Goal: Information Seeking & Learning: Learn about a topic

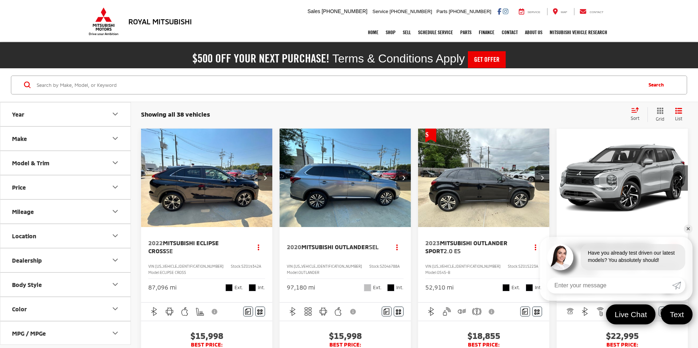
click at [56, 83] on input "Search by Make, Model, or Keyword" at bounding box center [338, 84] width 605 height 17
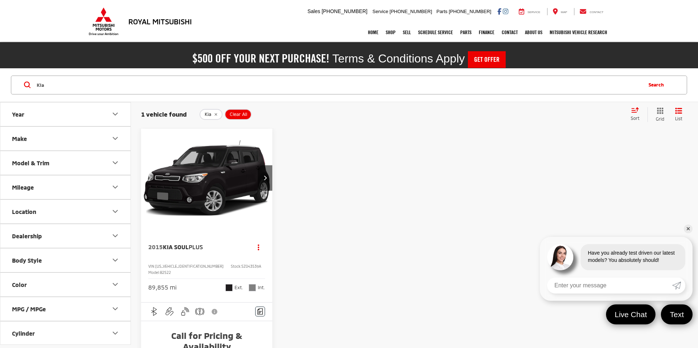
click at [87, 137] on button "Make" at bounding box center [65, 139] width 131 height 24
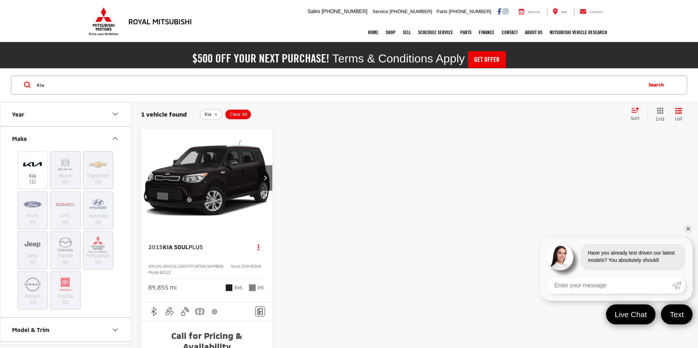
click at [61, 81] on input "Kia" at bounding box center [338, 84] width 605 height 17
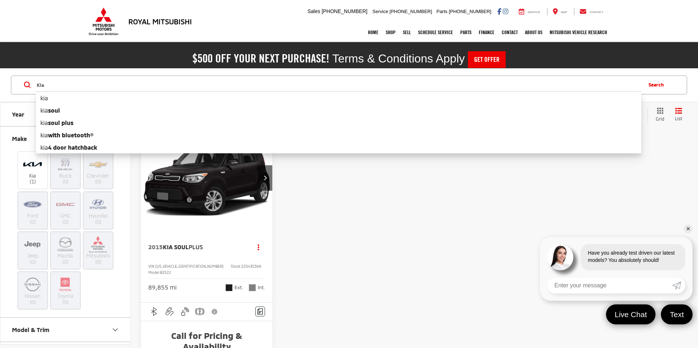
click at [59, 86] on input "Kia" at bounding box center [338, 84] width 605 height 17
type input "K"
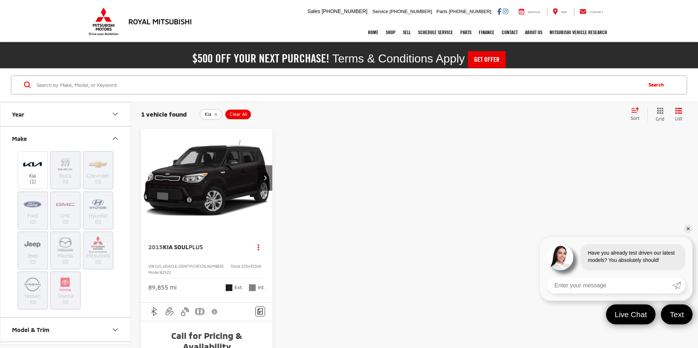
click at [215, 115] on icon "remove Kia" at bounding box center [215, 114] width 5 height 4
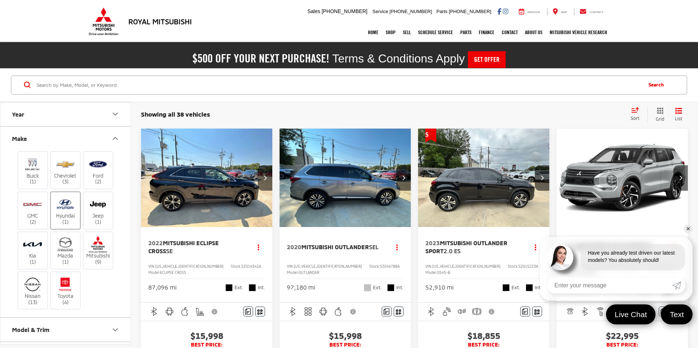
click at [70, 211] on img at bounding box center [65, 204] width 20 height 17
click at [0, 0] on input "Hyundai (1)" at bounding box center [0, 0] width 0 height 0
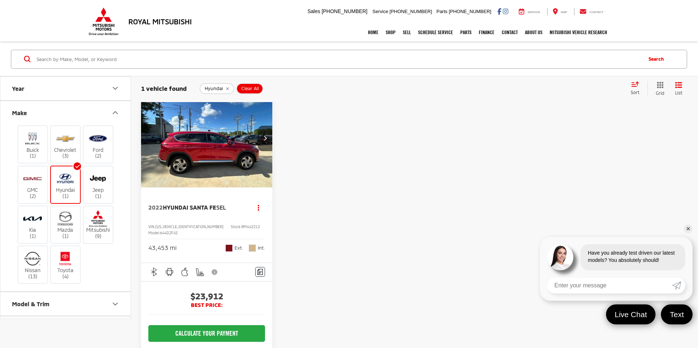
scroll to position [39, 0]
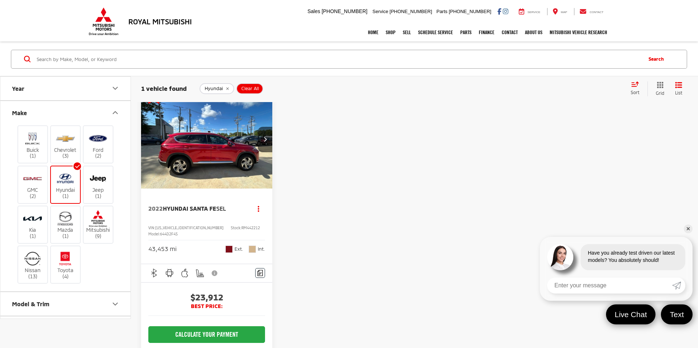
click at [205, 159] on img "2022 Hyundai Santa Fe SEL 0" at bounding box center [207, 139] width 132 height 99
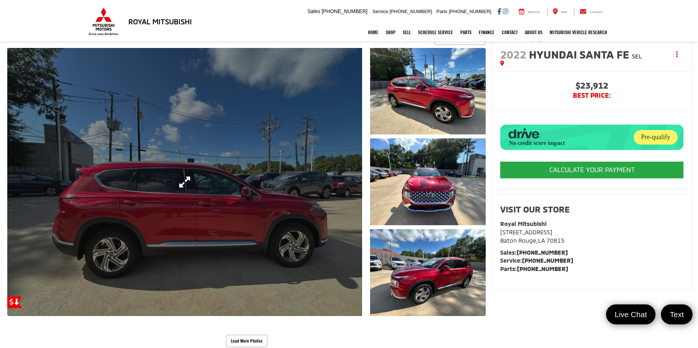
scroll to position [89, 0]
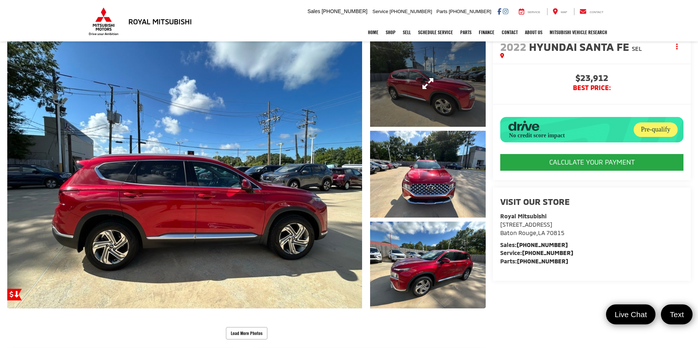
click at [382, 101] on link "Expand Photo 1" at bounding box center [428, 83] width 116 height 87
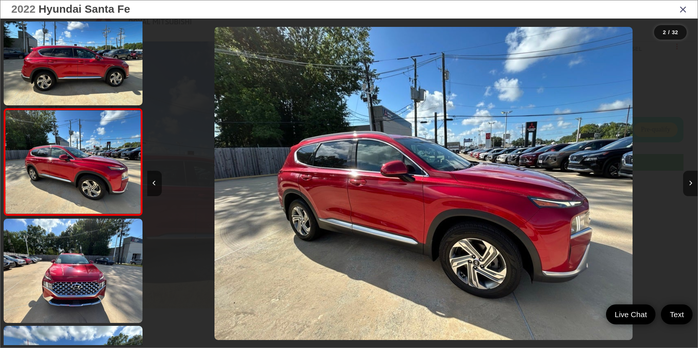
scroll to position [0, 551]
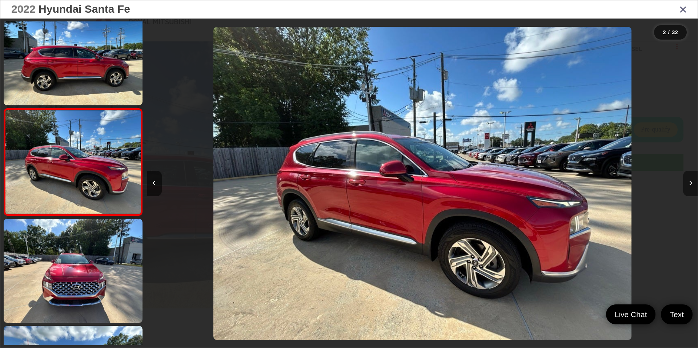
click at [689, 181] on icon "Next image" at bounding box center [690, 183] width 3 height 5
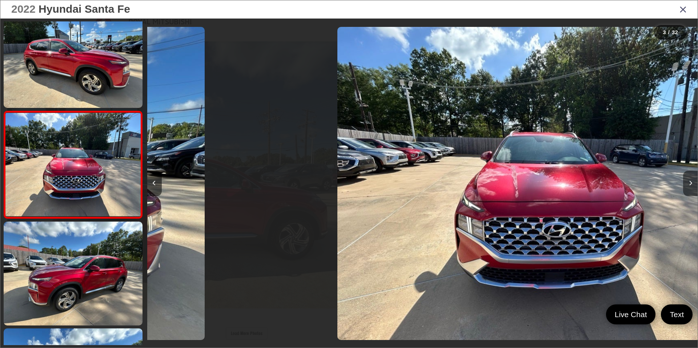
scroll to position [127, 0]
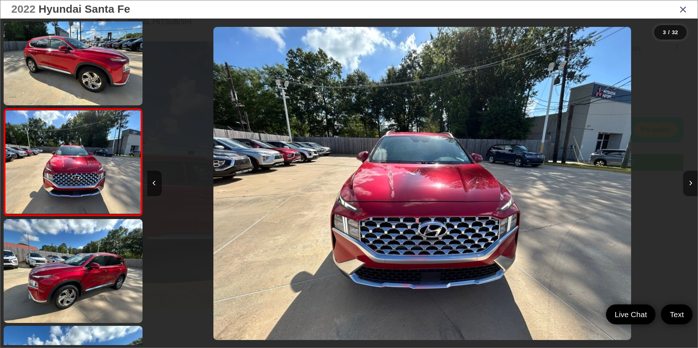
click at [689, 181] on icon "Next image" at bounding box center [690, 183] width 3 height 5
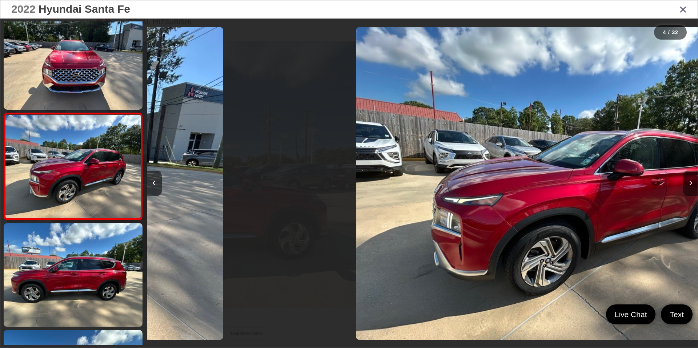
scroll to position [235, 0]
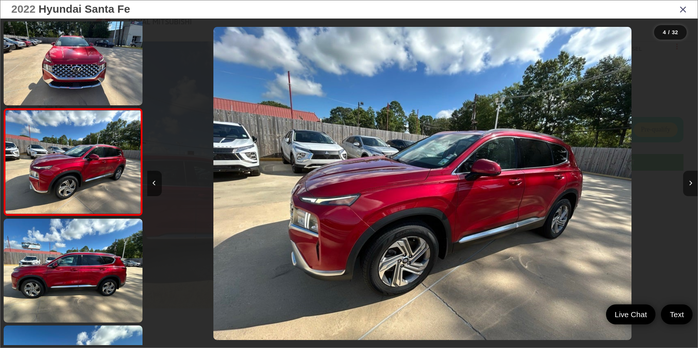
click at [689, 181] on icon "Next image" at bounding box center [690, 183] width 3 height 5
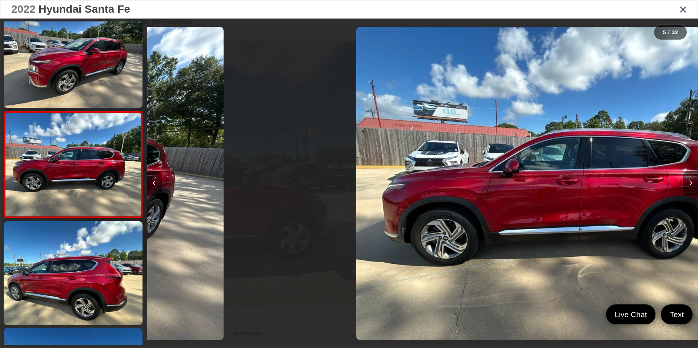
scroll to position [341, 0]
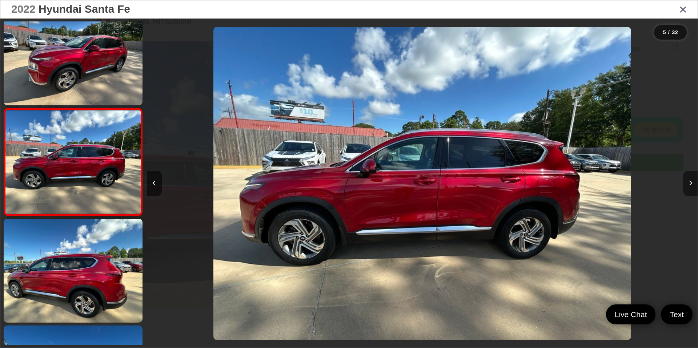
click at [689, 181] on icon "Next image" at bounding box center [690, 183] width 3 height 5
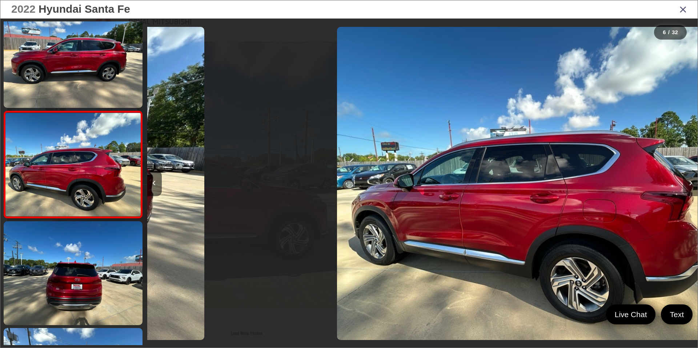
scroll to position [448, 0]
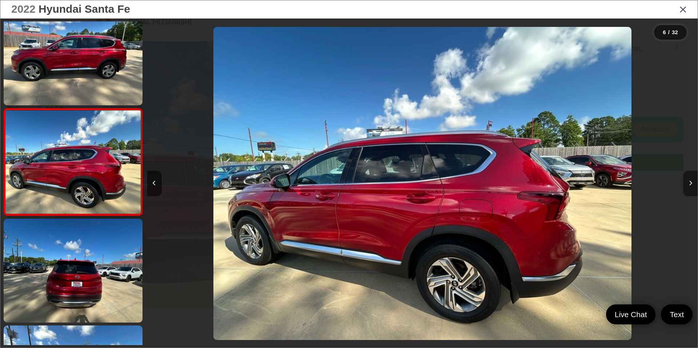
click at [689, 181] on icon "Next image" at bounding box center [690, 183] width 3 height 5
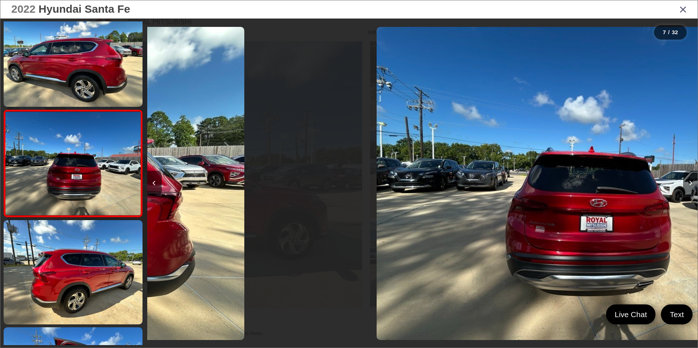
scroll to position [555, 0]
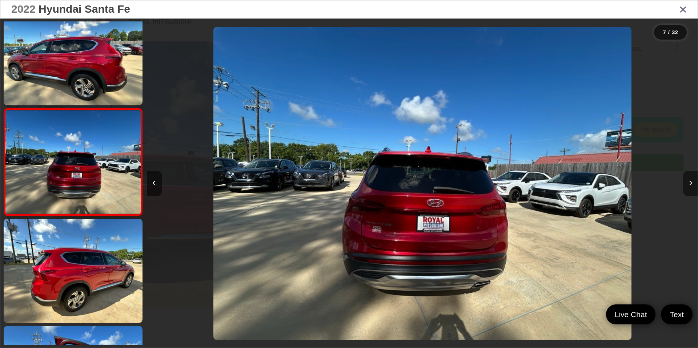
click at [689, 181] on icon "Next image" at bounding box center [690, 183] width 3 height 5
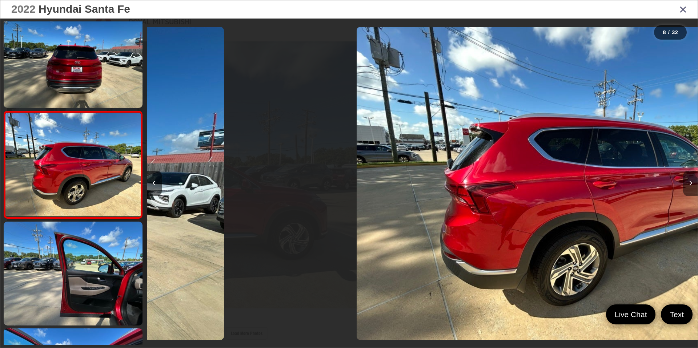
scroll to position [662, 0]
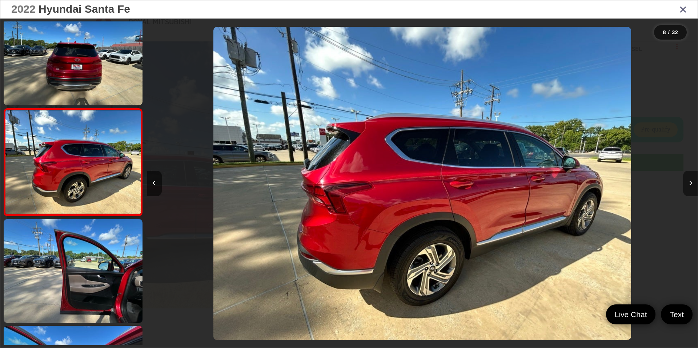
click at [689, 181] on icon "Next image" at bounding box center [690, 183] width 3 height 5
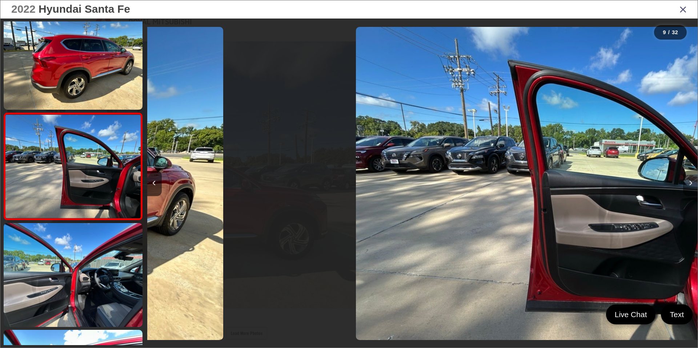
scroll to position [769, 0]
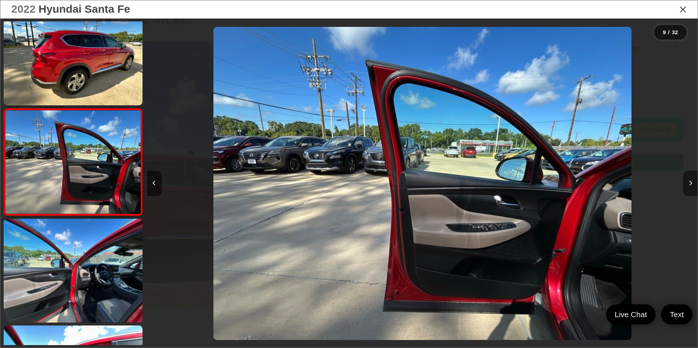
click at [689, 181] on icon "Next image" at bounding box center [690, 183] width 3 height 5
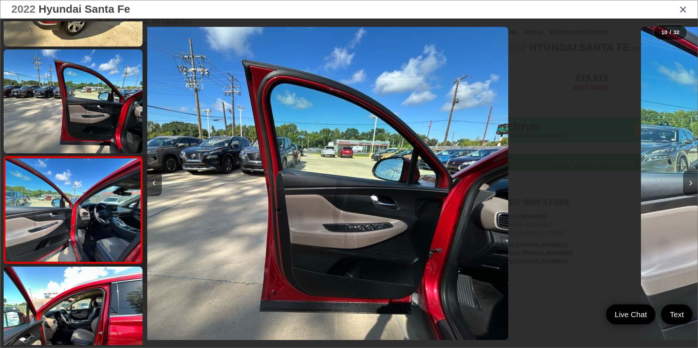
scroll to position [0, 0]
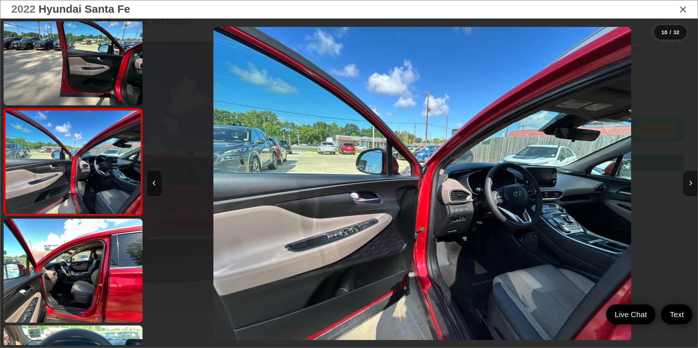
click at [689, 181] on icon "Next image" at bounding box center [690, 183] width 3 height 5
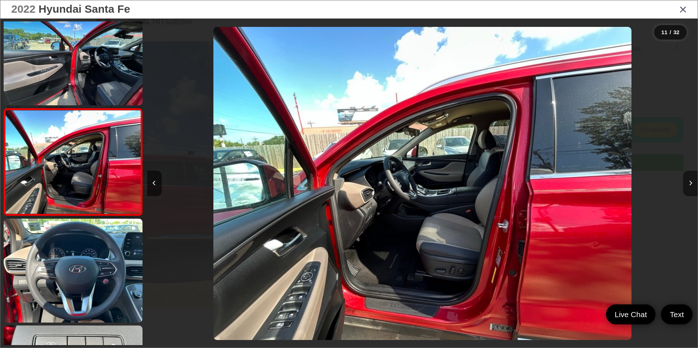
click at [689, 181] on icon "Next image" at bounding box center [690, 183] width 3 height 5
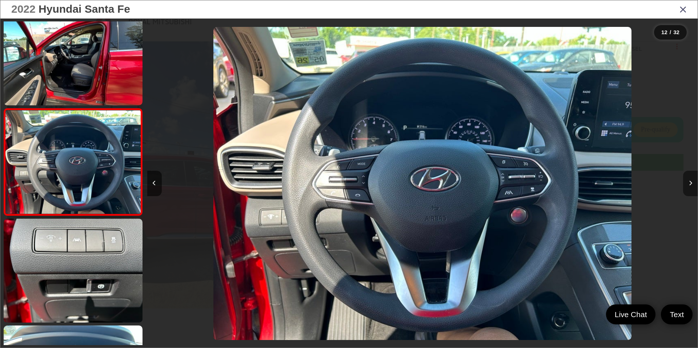
click at [689, 182] on icon "Next image" at bounding box center [690, 183] width 3 height 5
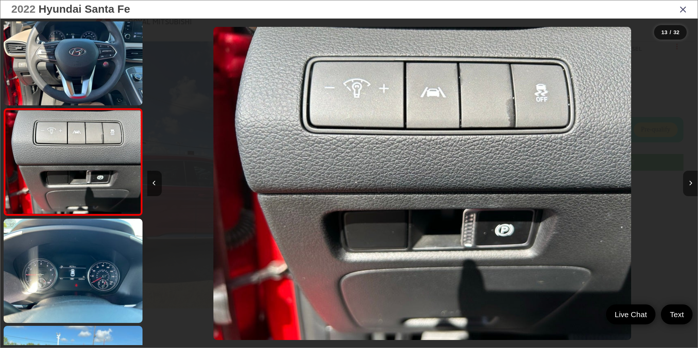
click at [689, 182] on icon "Next image" at bounding box center [690, 183] width 3 height 5
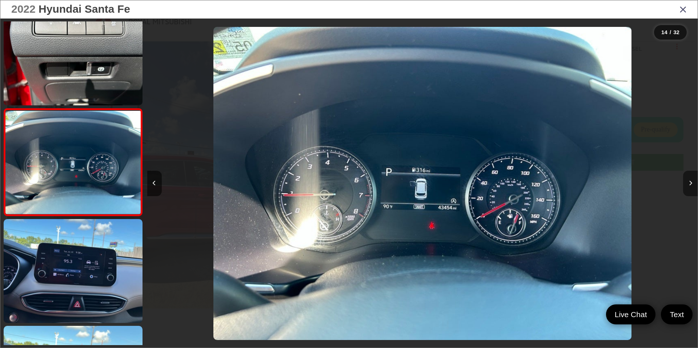
click at [689, 182] on icon "Next image" at bounding box center [690, 183] width 3 height 5
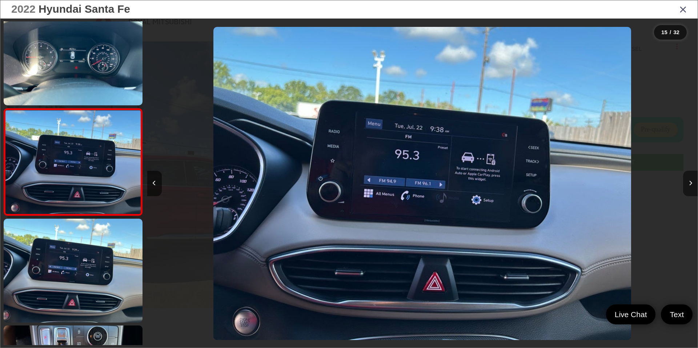
click at [689, 182] on icon "Next image" at bounding box center [690, 183] width 3 height 5
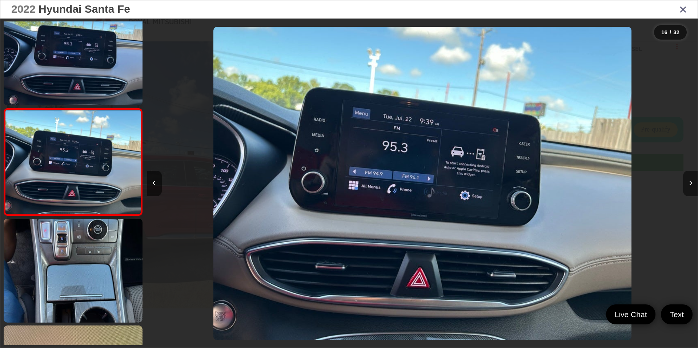
click at [688, 175] on button "Next image" at bounding box center [690, 183] width 15 height 25
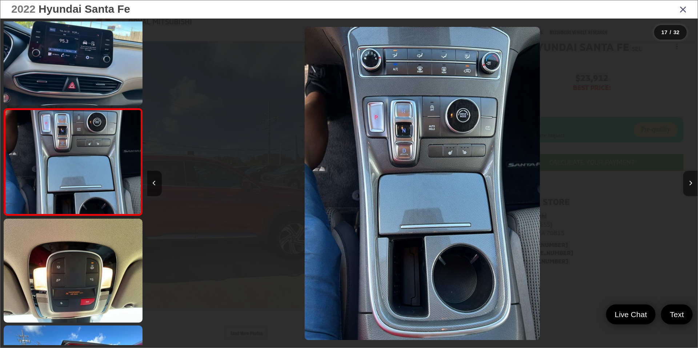
click at [688, 175] on button "Next image" at bounding box center [690, 183] width 15 height 25
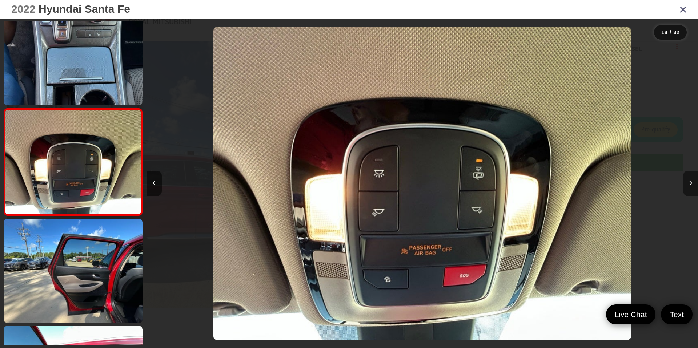
click at [688, 175] on button "Next image" at bounding box center [690, 183] width 15 height 25
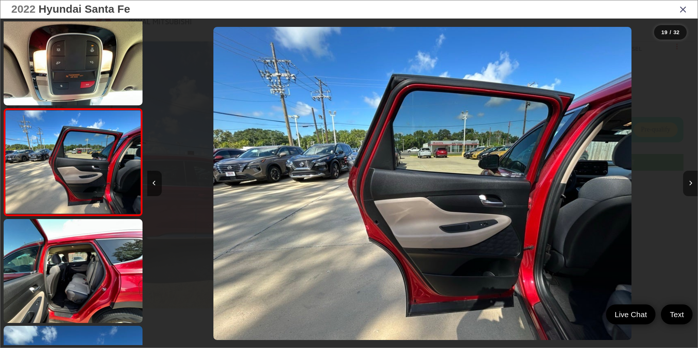
click at [688, 175] on button "Next image" at bounding box center [690, 183] width 15 height 25
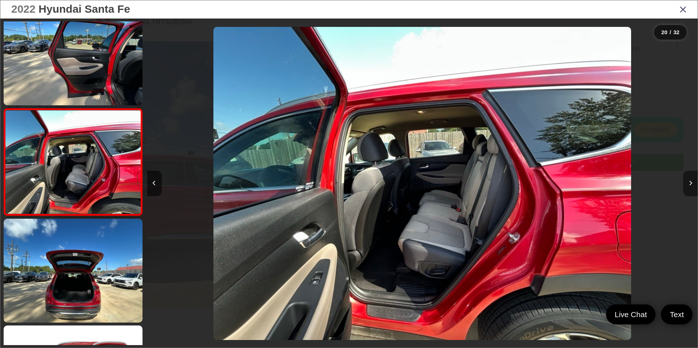
click at [688, 175] on button "Next image" at bounding box center [690, 183] width 15 height 25
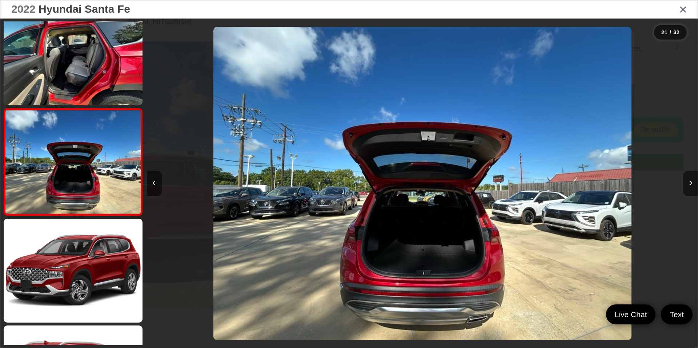
click at [688, 175] on button "Next image" at bounding box center [690, 183] width 15 height 25
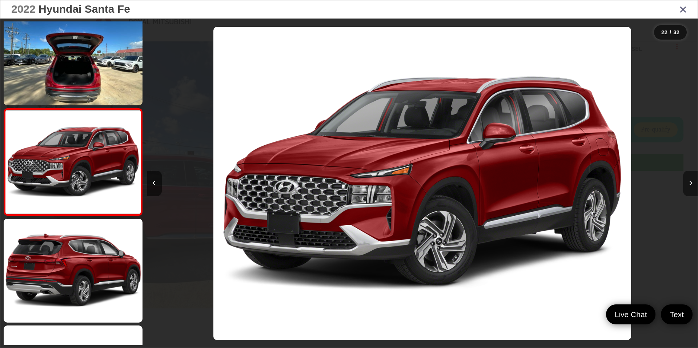
click at [688, 175] on button "Next image" at bounding box center [690, 183] width 15 height 25
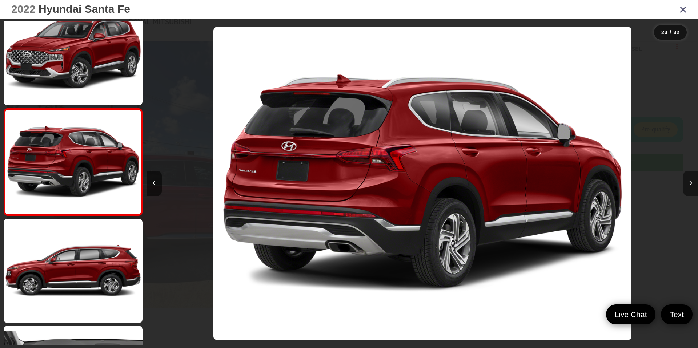
click at [688, 175] on button "Next image" at bounding box center [690, 183] width 15 height 25
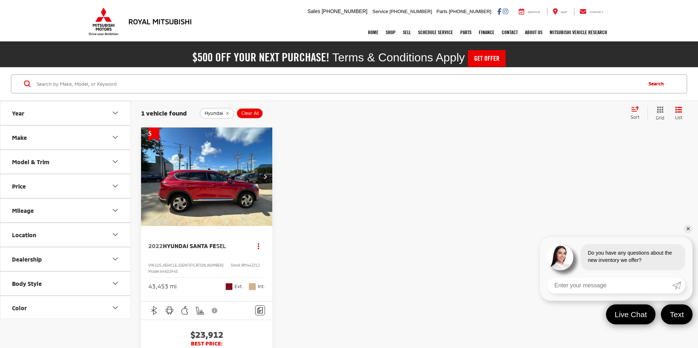
click at [246, 112] on span "Clear All" at bounding box center [249, 114] width 17 height 6
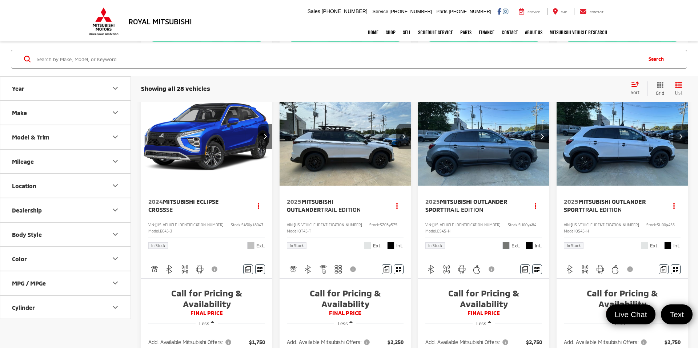
scroll to position [437, 0]
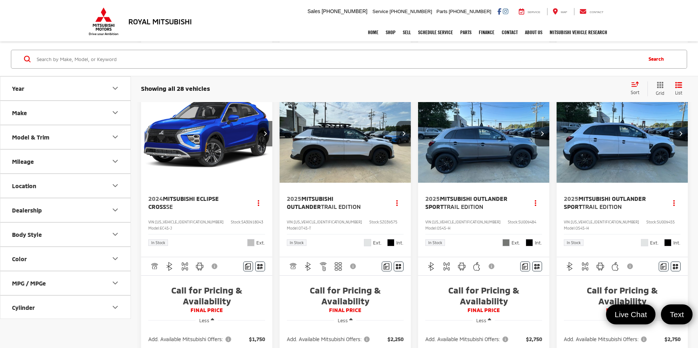
click at [323, 210] on span "Trail Edition" at bounding box center [341, 206] width 40 height 7
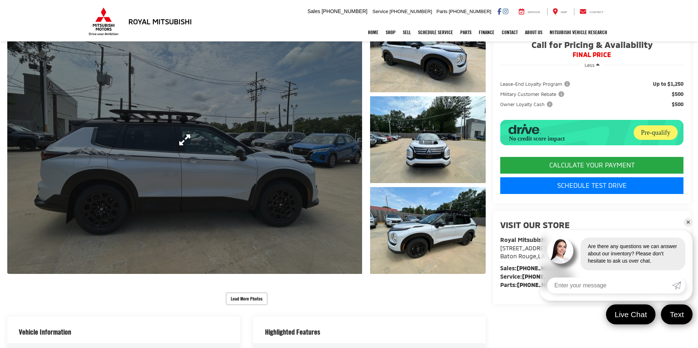
scroll to position [97, 0]
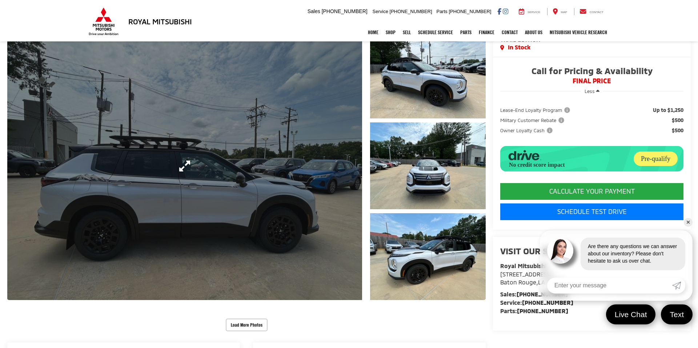
click at [313, 129] on link "Expand Photo 0" at bounding box center [184, 166] width 355 height 268
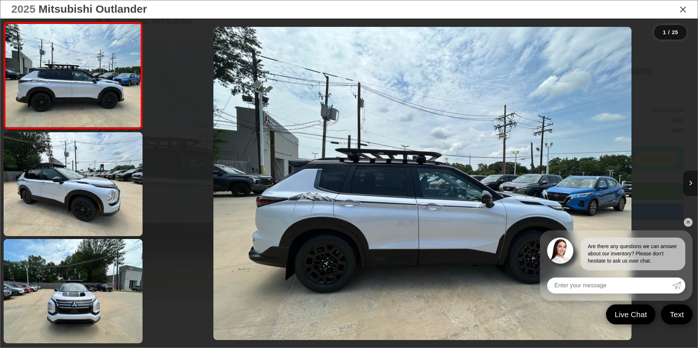
click at [696, 183] on button "Next image" at bounding box center [690, 183] width 15 height 25
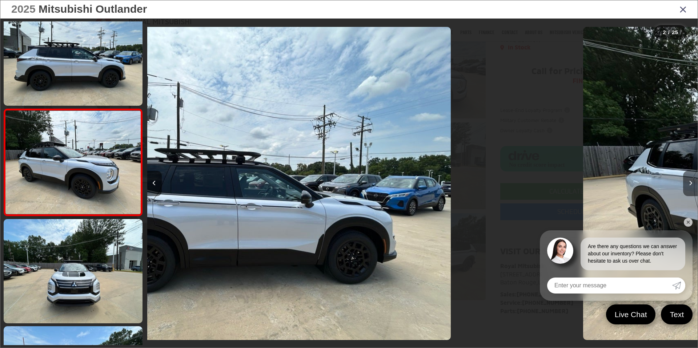
scroll to position [20, 0]
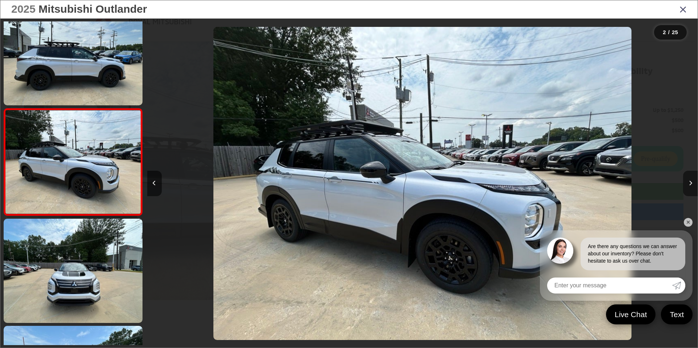
click at [696, 183] on button "Next image" at bounding box center [690, 183] width 15 height 25
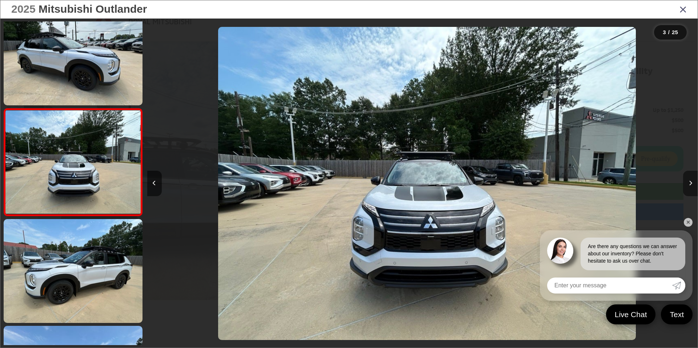
scroll to position [0, 1101]
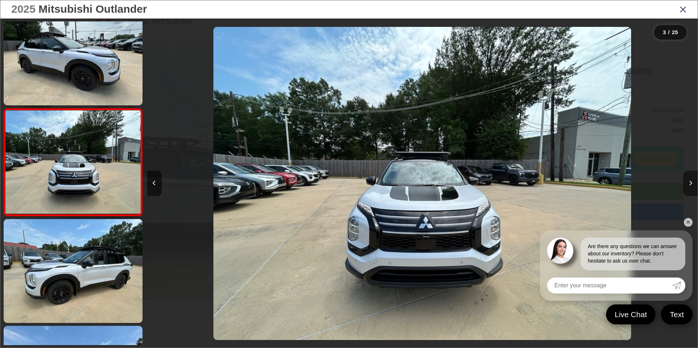
click at [696, 183] on button "Next image" at bounding box center [690, 183] width 15 height 25
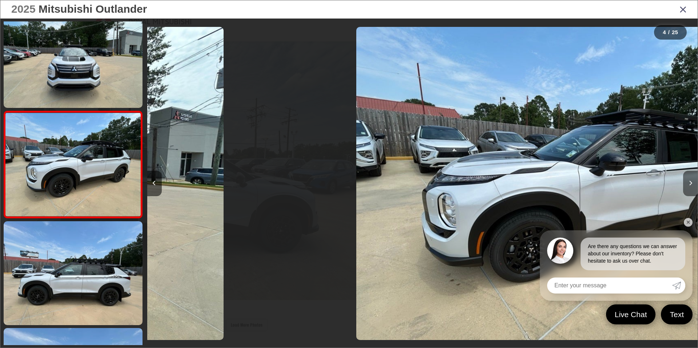
scroll to position [235, 0]
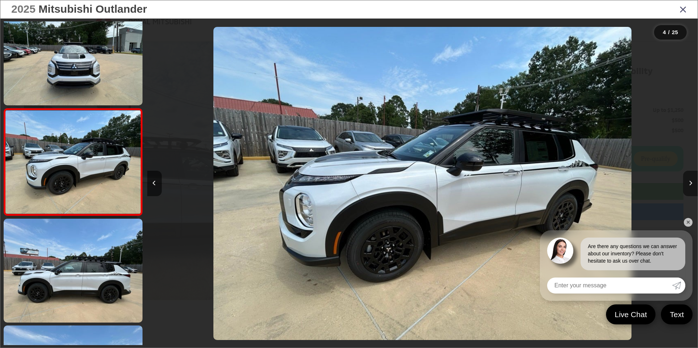
click at [696, 183] on button "Next image" at bounding box center [690, 183] width 15 height 25
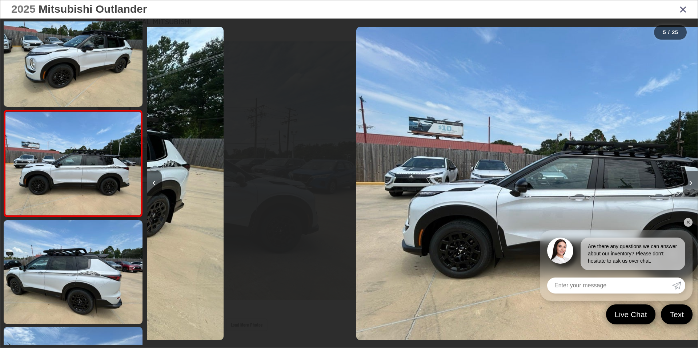
scroll to position [341, 0]
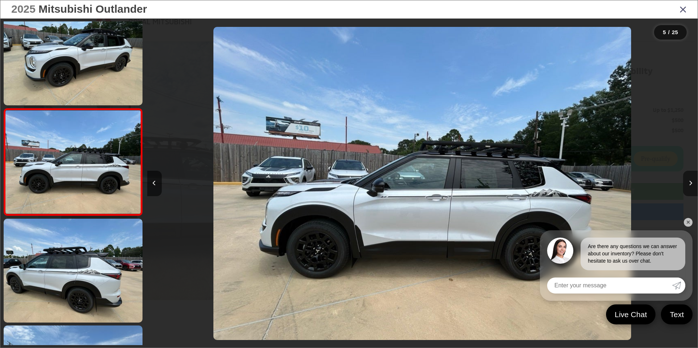
click at [696, 183] on button "Next image" at bounding box center [690, 183] width 15 height 25
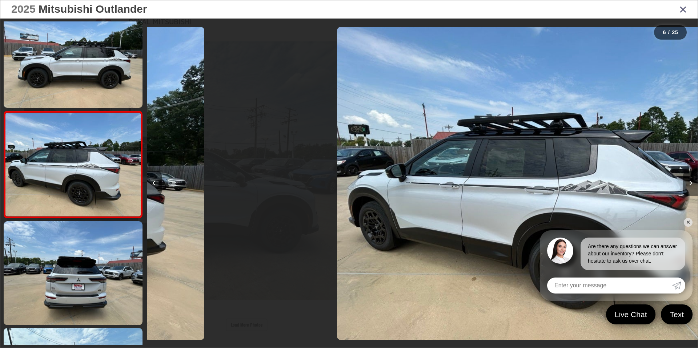
scroll to position [448, 0]
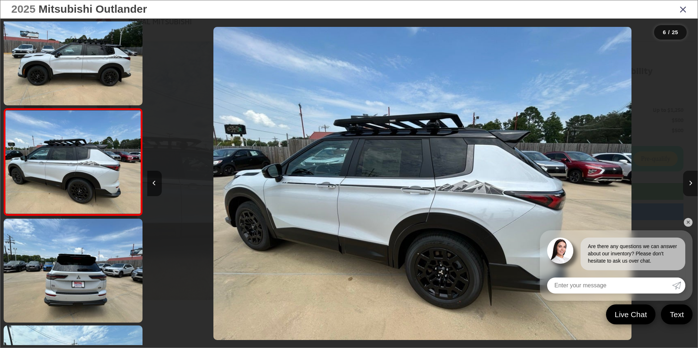
click at [696, 182] on button "Next image" at bounding box center [690, 183] width 15 height 25
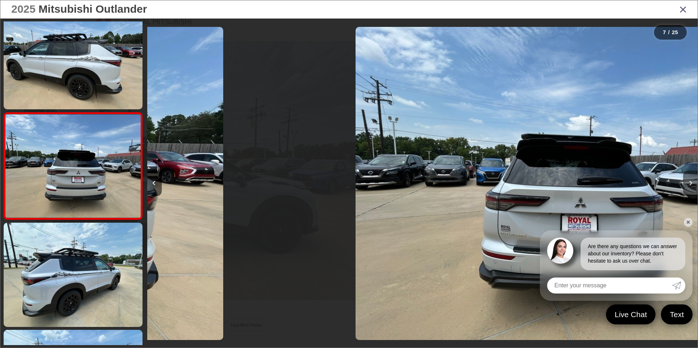
scroll to position [555, 0]
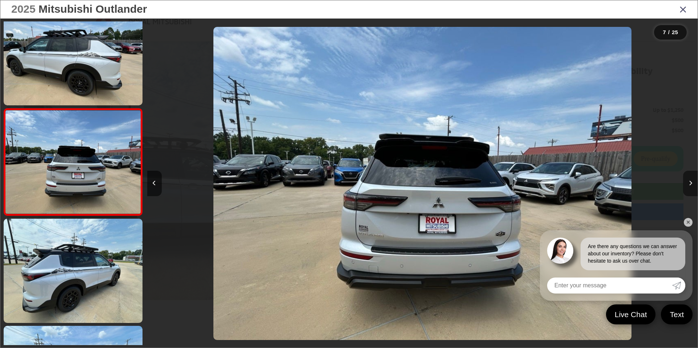
click at [696, 182] on button "Next image" at bounding box center [690, 183] width 15 height 25
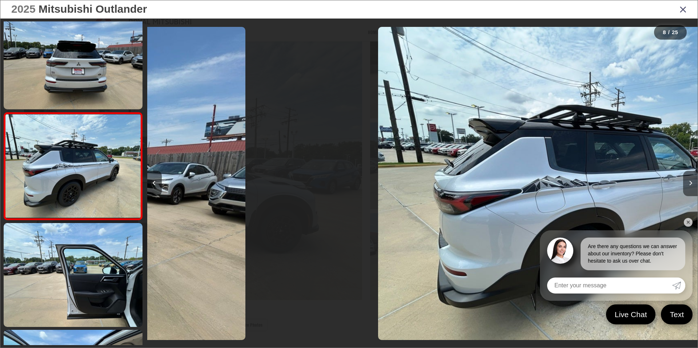
scroll to position [662, 0]
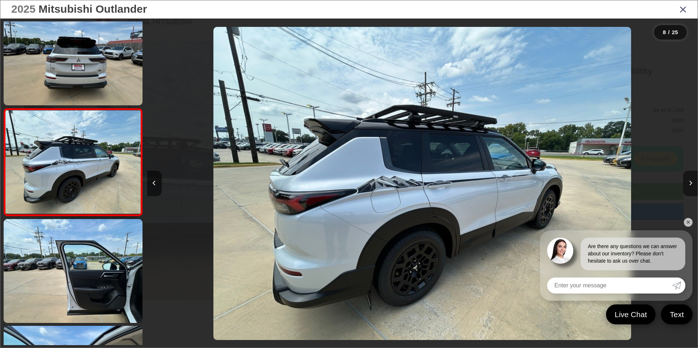
click at [696, 182] on button "Next image" at bounding box center [690, 183] width 15 height 25
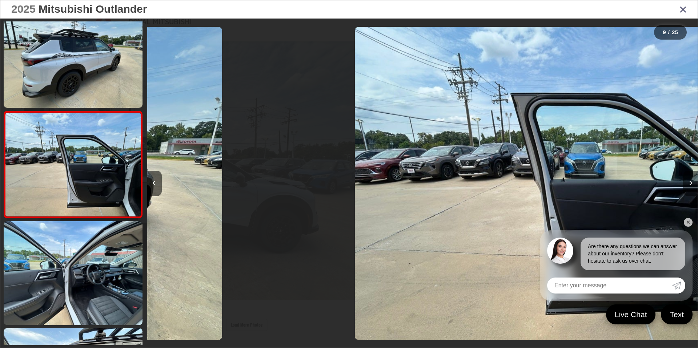
scroll to position [0, 0]
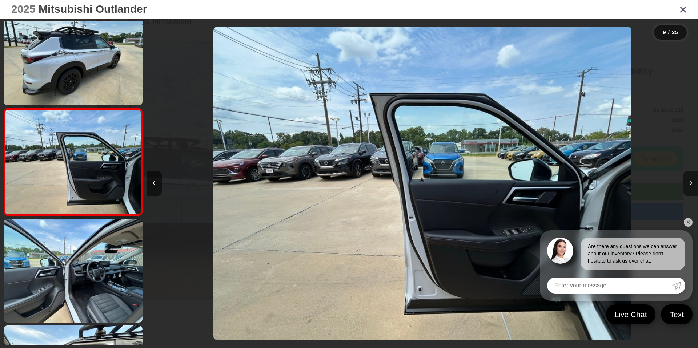
click at [696, 182] on button "Next image" at bounding box center [690, 183] width 15 height 25
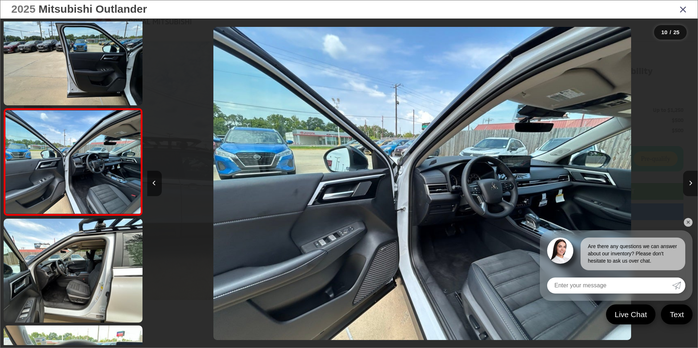
click at [696, 182] on button "Next image" at bounding box center [690, 183] width 15 height 25
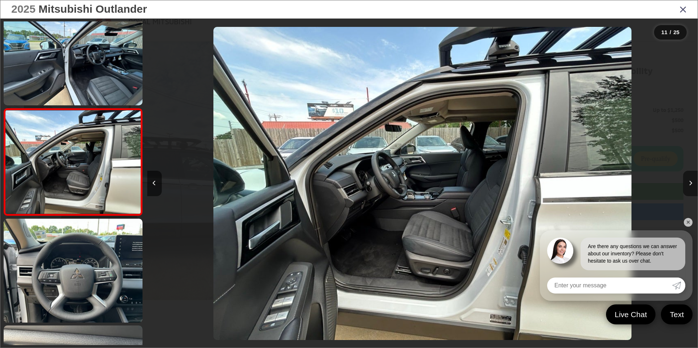
click at [696, 182] on button "Next image" at bounding box center [690, 183] width 15 height 25
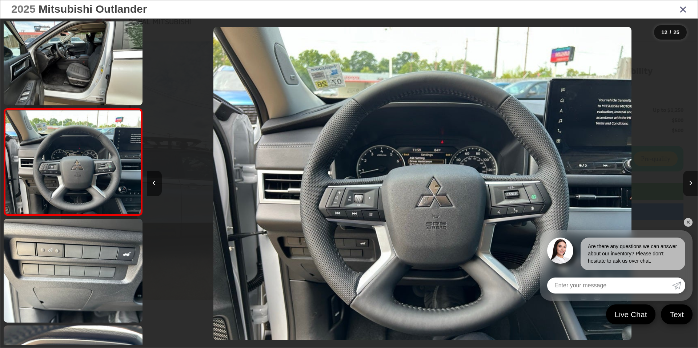
click at [696, 182] on button "Next image" at bounding box center [690, 183] width 15 height 25
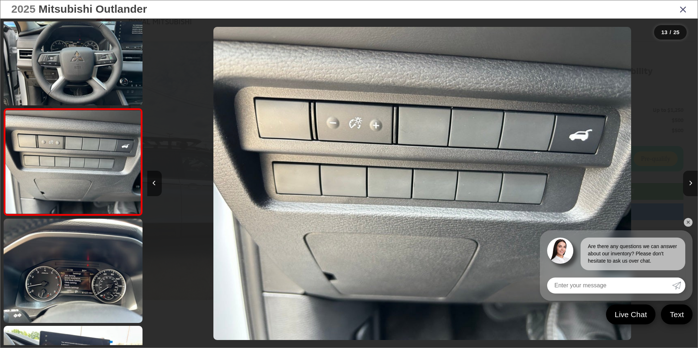
click at [696, 182] on button "Next image" at bounding box center [690, 183] width 15 height 25
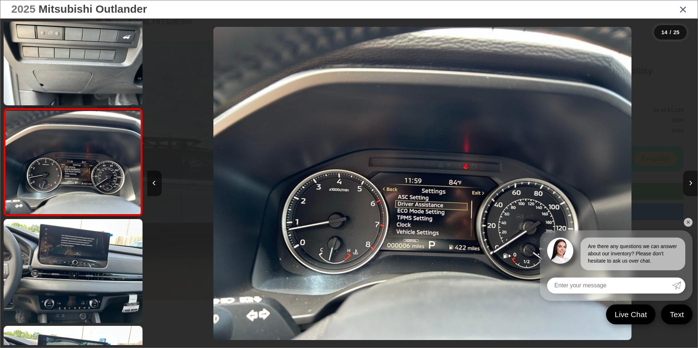
click at [696, 182] on button "Next image" at bounding box center [690, 183] width 15 height 25
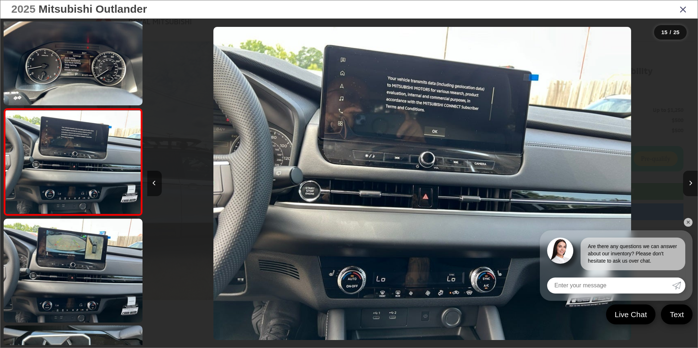
click at [696, 182] on button "Next image" at bounding box center [690, 183] width 15 height 25
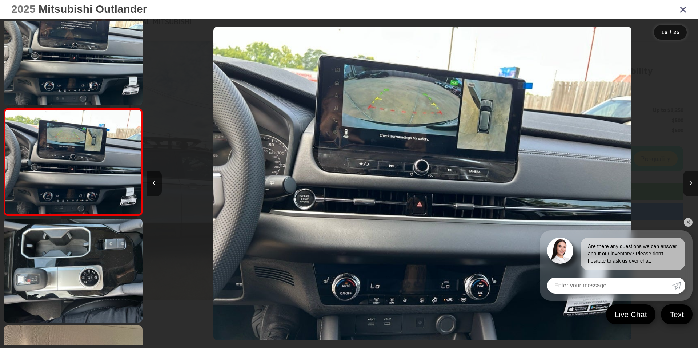
click at [696, 182] on button "Next image" at bounding box center [690, 183] width 15 height 25
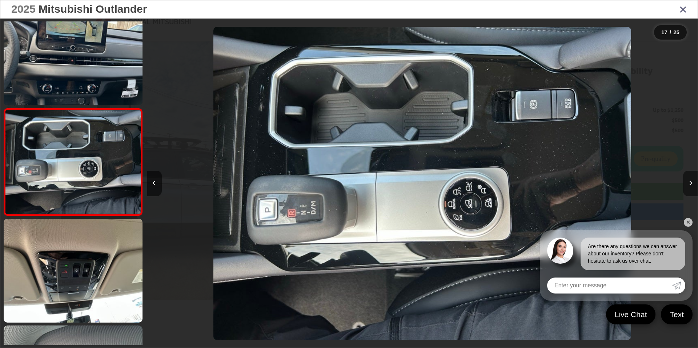
click at [696, 182] on button "Next image" at bounding box center [690, 183] width 15 height 25
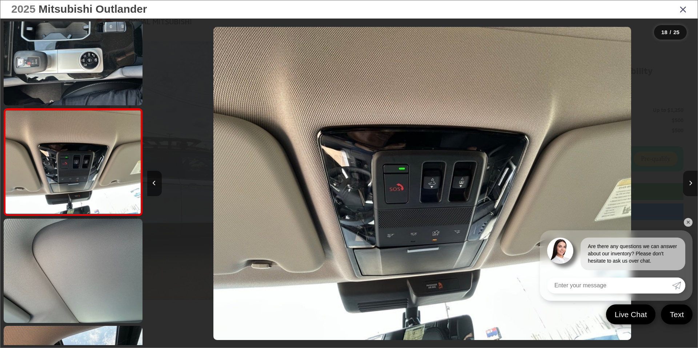
click at [696, 182] on button "Next image" at bounding box center [690, 183] width 15 height 25
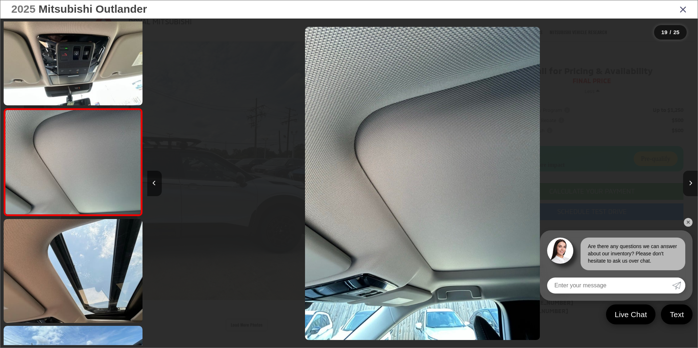
click at [696, 182] on button "Next image" at bounding box center [690, 183] width 15 height 25
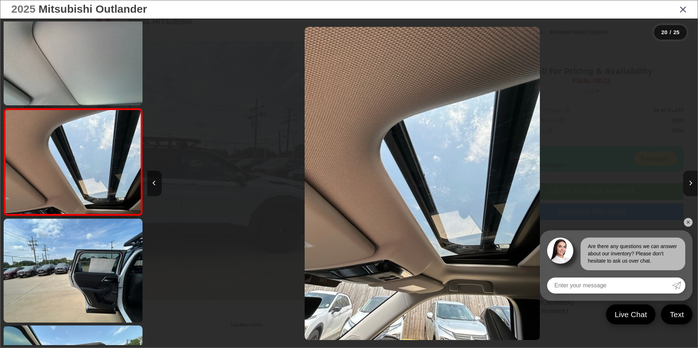
click at [696, 182] on button "Next image" at bounding box center [690, 183] width 15 height 25
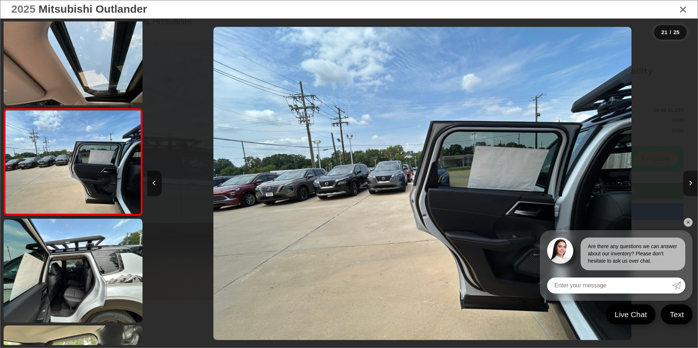
click at [696, 182] on button "Next image" at bounding box center [690, 183] width 15 height 25
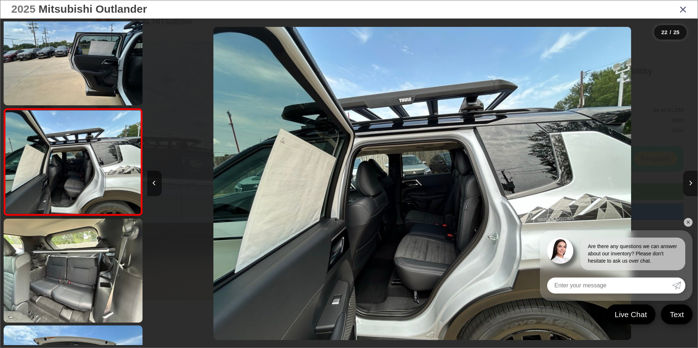
click at [696, 182] on button "Next image" at bounding box center [690, 183] width 15 height 25
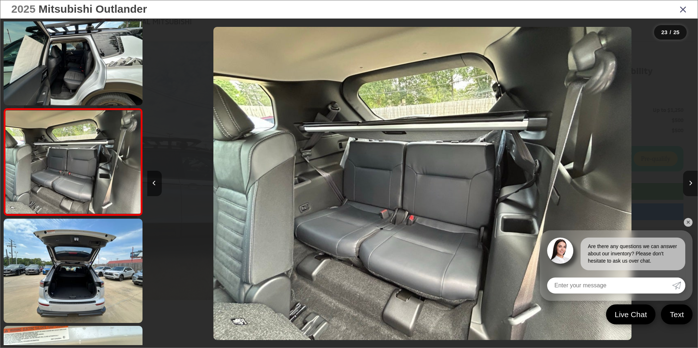
click at [696, 182] on button "Next image" at bounding box center [690, 183] width 15 height 25
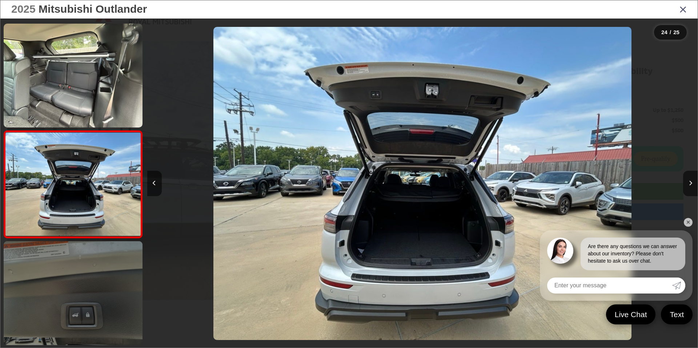
click at [64, 267] on link at bounding box center [73, 293] width 139 height 104
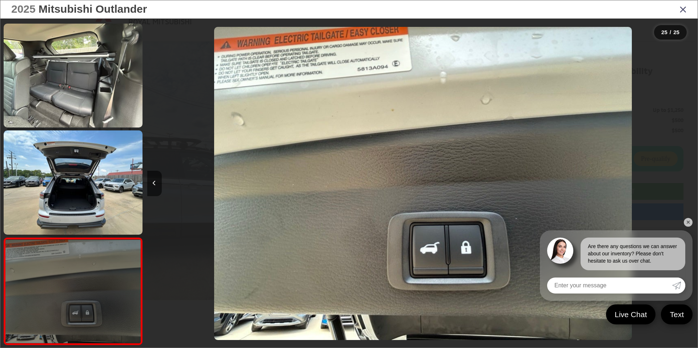
scroll to position [0, 13216]
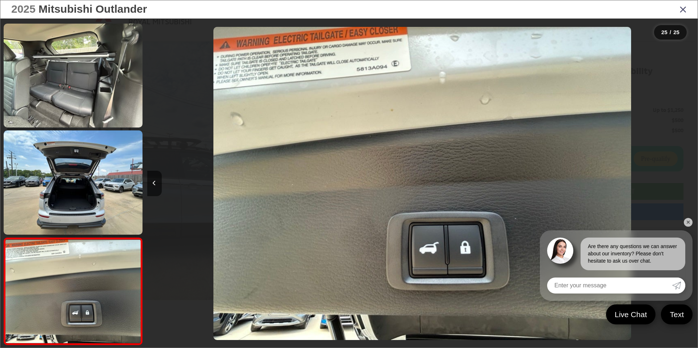
click at [612, 158] on div at bounding box center [629, 184] width 138 height 330
click at [688, 224] on link "✕" at bounding box center [688, 222] width 9 height 9
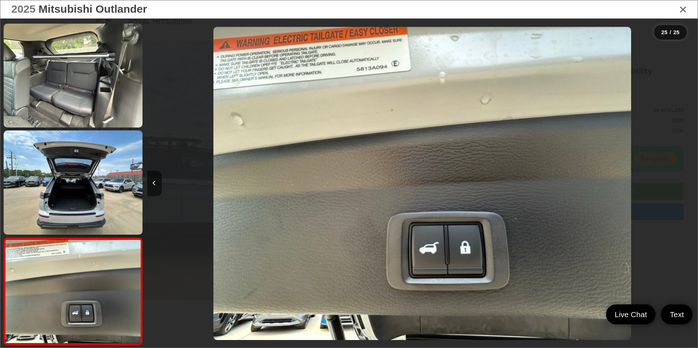
click at [596, 170] on div at bounding box center [629, 184] width 138 height 330
click at [641, 181] on div at bounding box center [629, 184] width 138 height 330
click at [617, 211] on div at bounding box center [629, 184] width 138 height 330
click at [155, 187] on button "Previous image" at bounding box center [154, 183] width 15 height 25
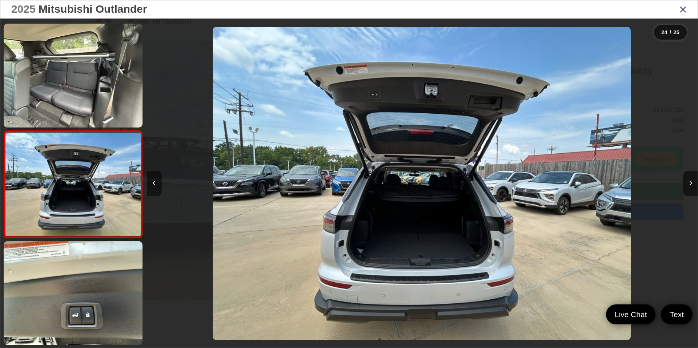
click at [155, 187] on button "Previous image" at bounding box center [154, 183] width 15 height 25
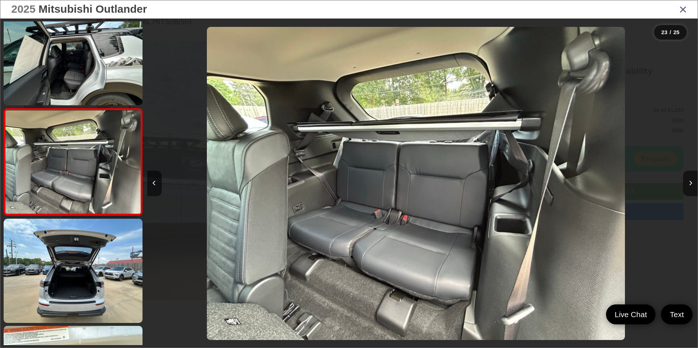
scroll to position [0, 12114]
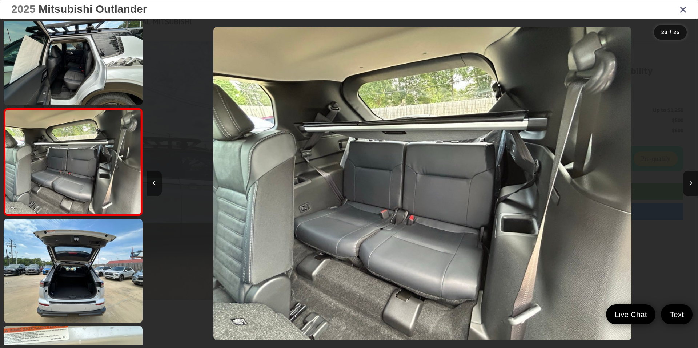
click at [151, 184] on button "Previous image" at bounding box center [154, 183] width 15 height 25
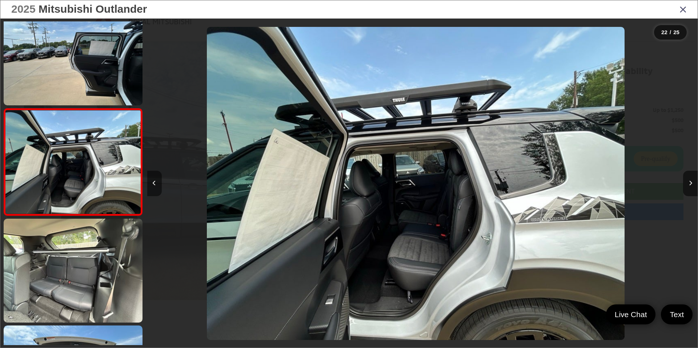
scroll to position [0, 11564]
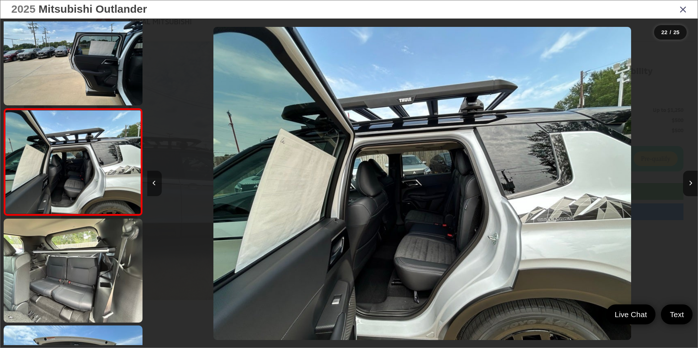
click at [151, 184] on button "Previous image" at bounding box center [154, 183] width 15 height 25
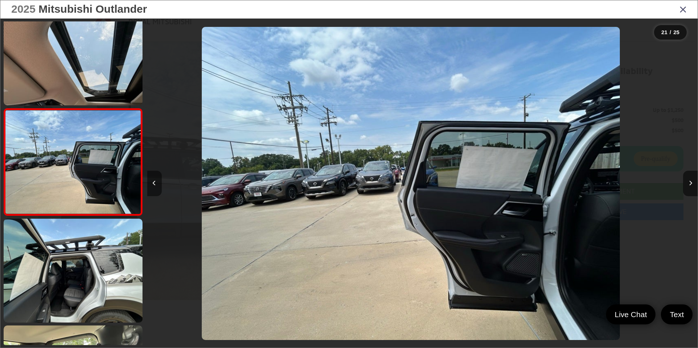
scroll to position [0, 11013]
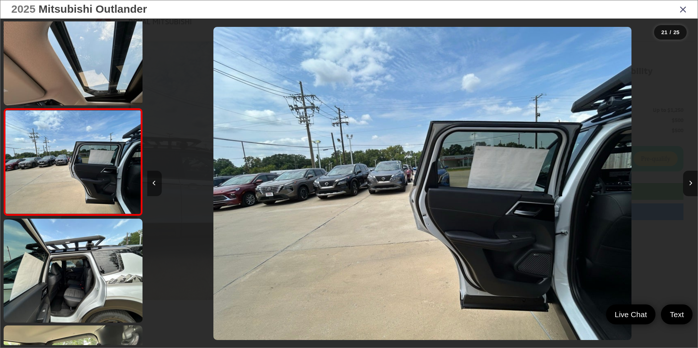
click at [151, 184] on button "Previous image" at bounding box center [154, 183] width 15 height 25
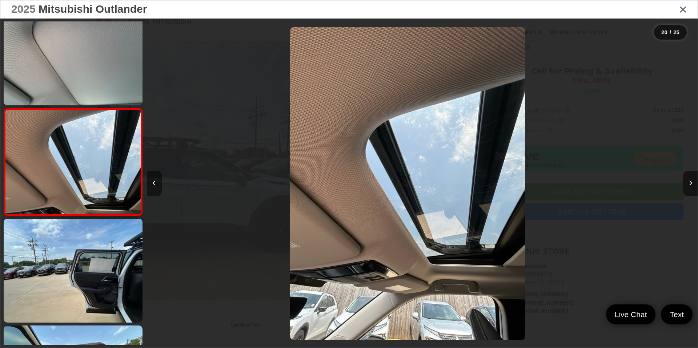
scroll to position [0, 10463]
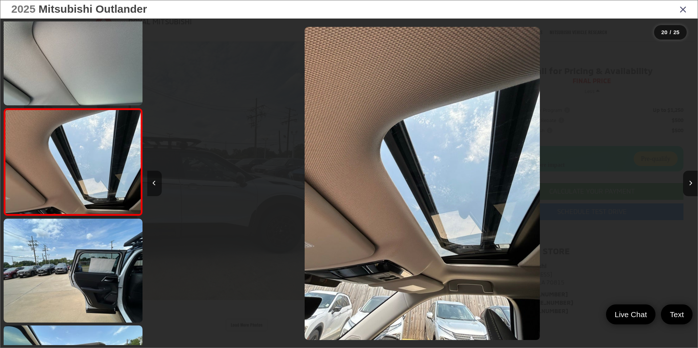
click at [151, 184] on button "Previous image" at bounding box center [154, 183] width 15 height 25
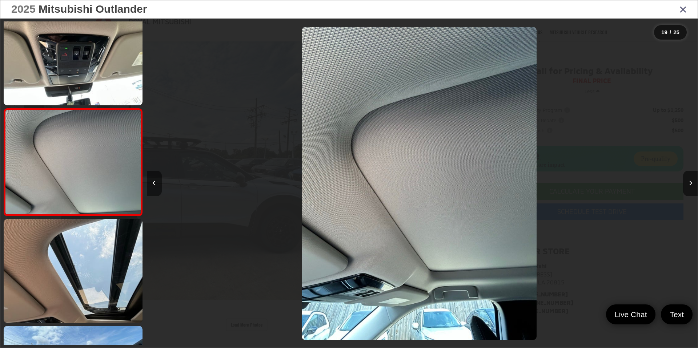
scroll to position [0, 9912]
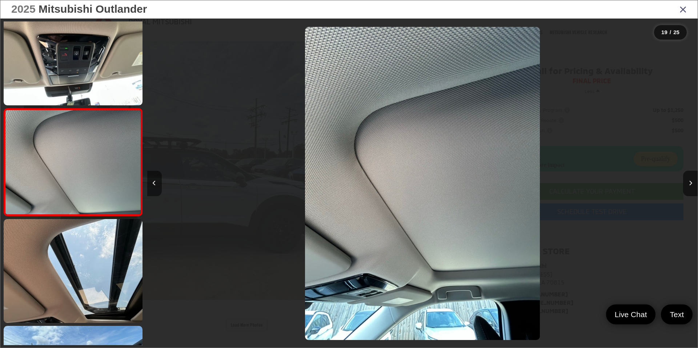
click at [151, 184] on button "Previous image" at bounding box center [154, 183] width 15 height 25
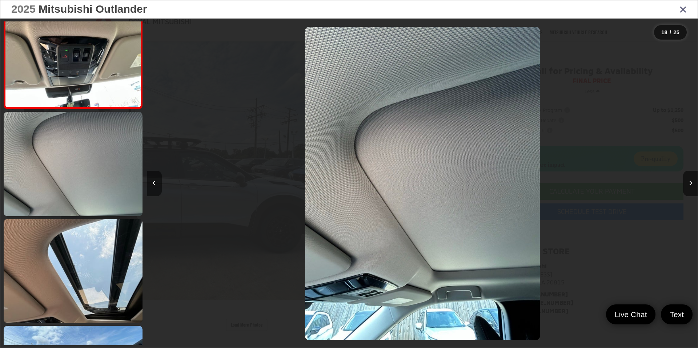
scroll to position [0, 9504]
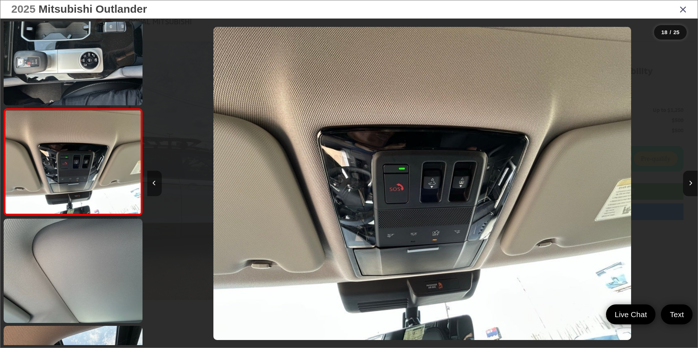
click at [151, 184] on button "Previous image" at bounding box center [154, 183] width 15 height 25
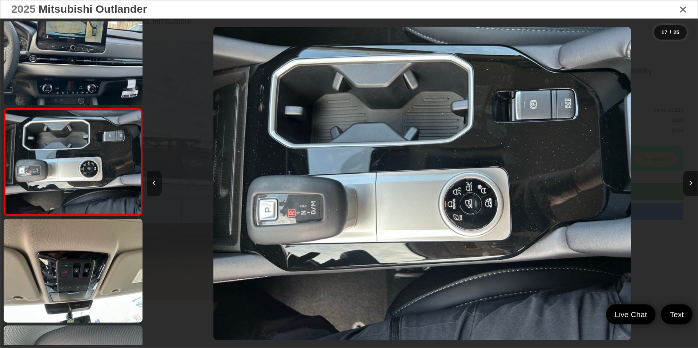
click at [151, 184] on button "Previous image" at bounding box center [154, 183] width 15 height 25
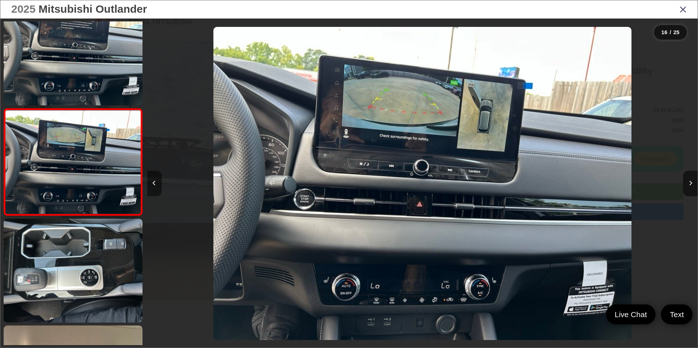
click at [151, 184] on button "Previous image" at bounding box center [154, 183] width 15 height 25
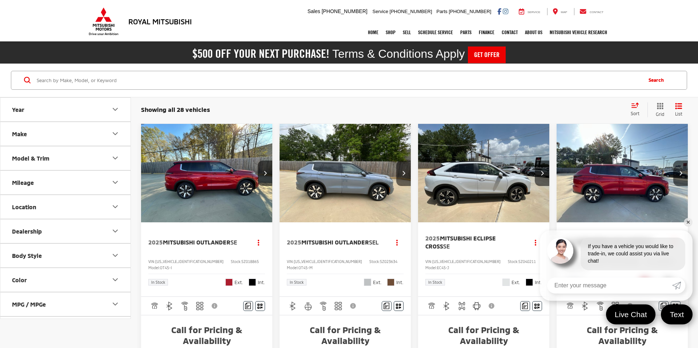
click at [90, 136] on button "Make" at bounding box center [65, 134] width 131 height 24
click at [25, 157] on img at bounding box center [33, 159] width 20 height 17
click at [0, 0] on input "Mitsubishi (28)" at bounding box center [0, 0] width 0 height 0
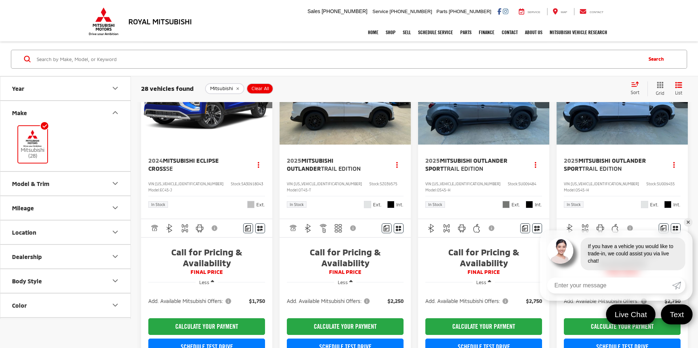
scroll to position [471, 0]
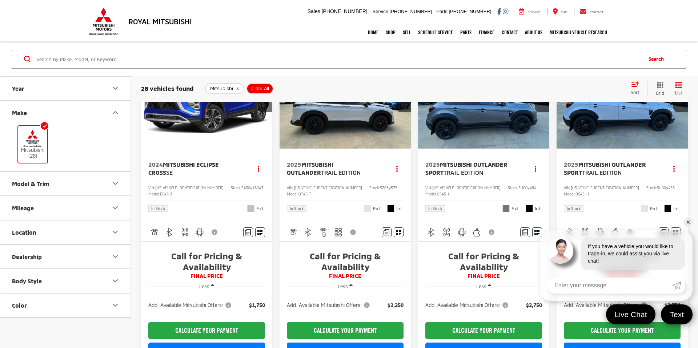
click at [357, 139] on img "2025 Mitsubishi Outlander Trail Edition 0" at bounding box center [345, 99] width 132 height 99
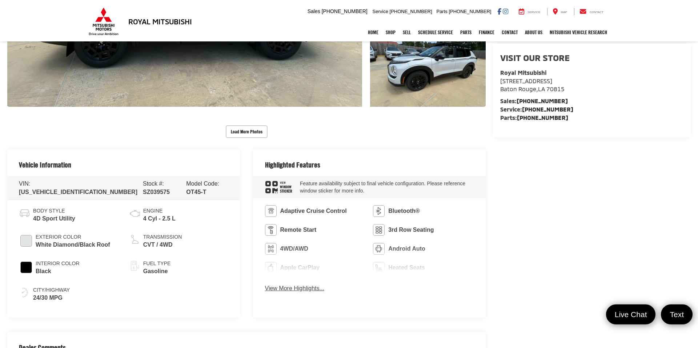
scroll to position [295, 0]
